Goal: Browse casually

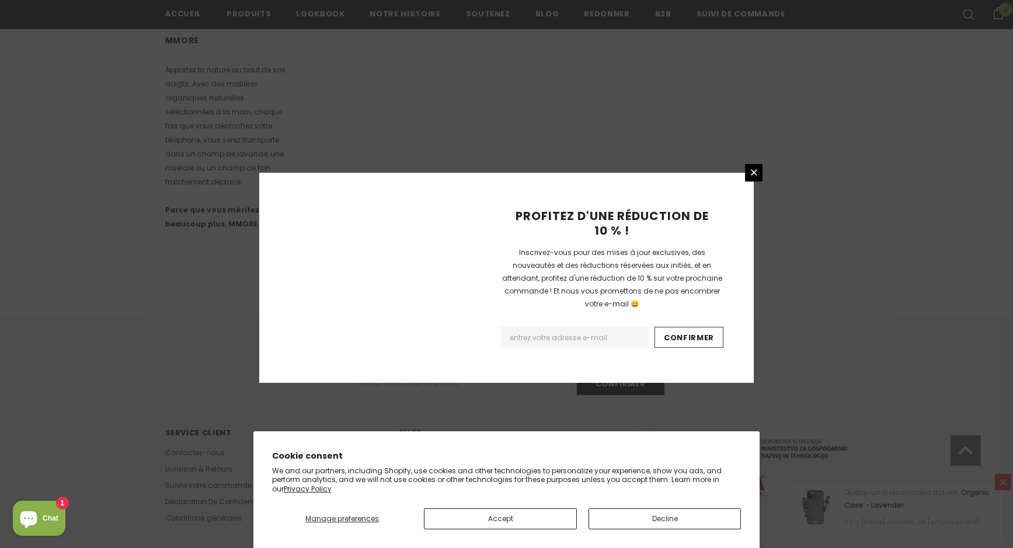
scroll to position [676, 0]
